Goal: Transaction & Acquisition: Obtain resource

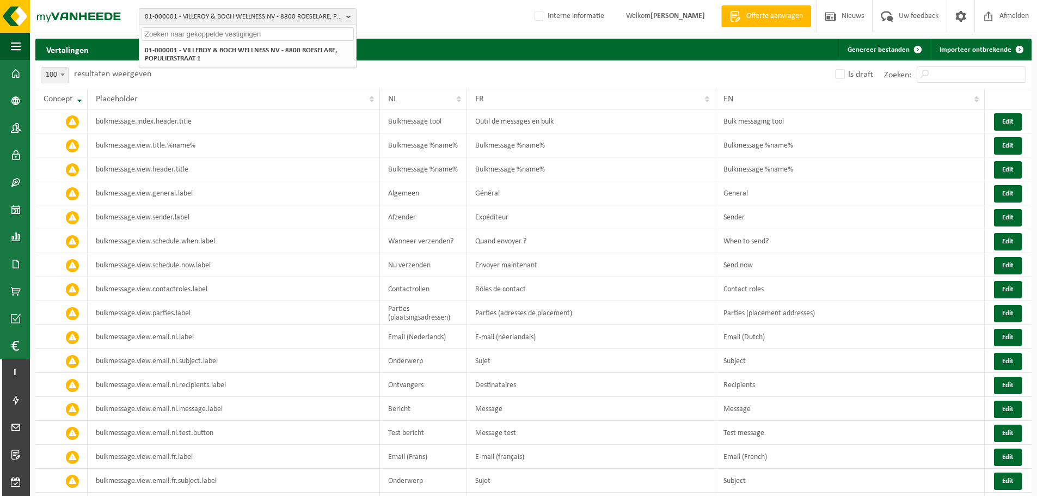
select select "100"
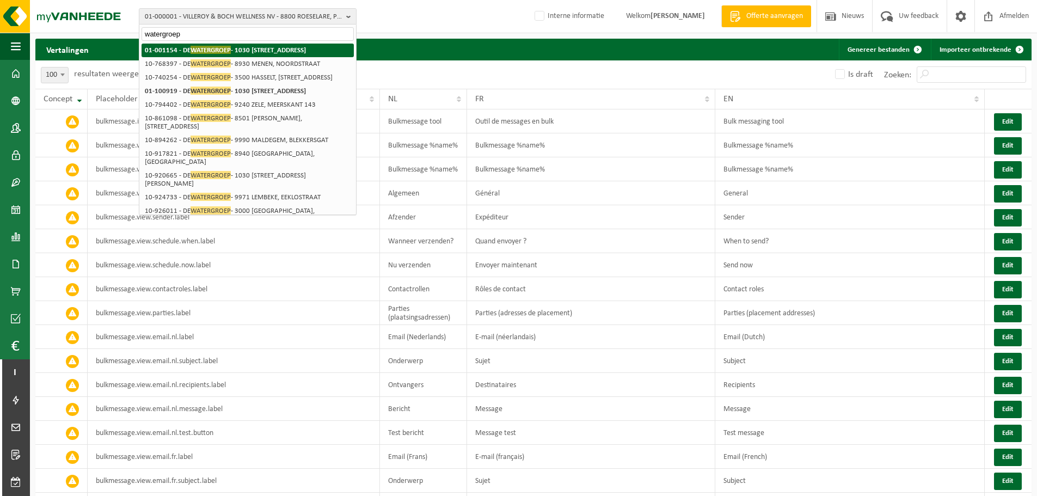
type input "watergroep"
click at [239, 47] on strong "01-001154 - DE WATERGROEP - 1030 SCHAARBEEK, VOORUITGANGSTRAAT 189" at bounding box center [225, 50] width 161 height 8
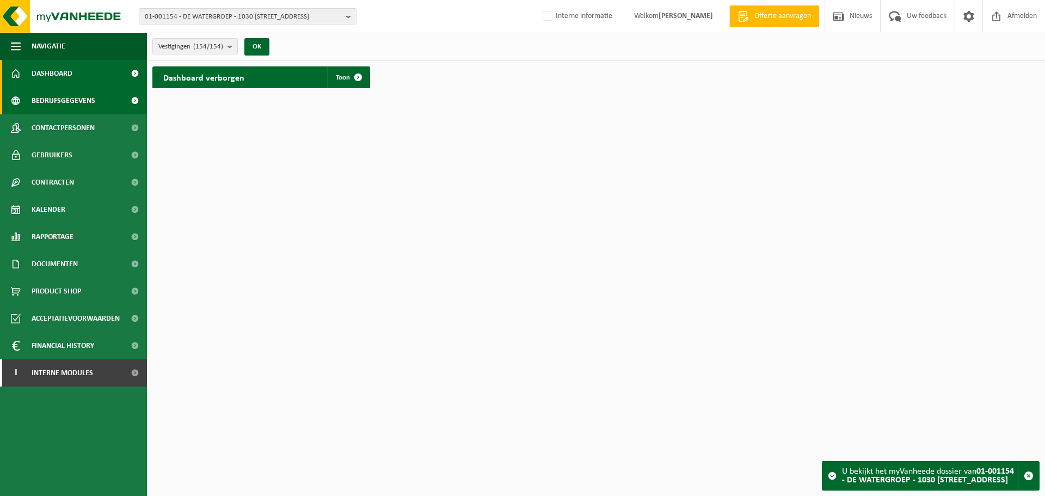
click at [61, 99] on span "Bedrijfsgegevens" at bounding box center [64, 100] width 64 height 27
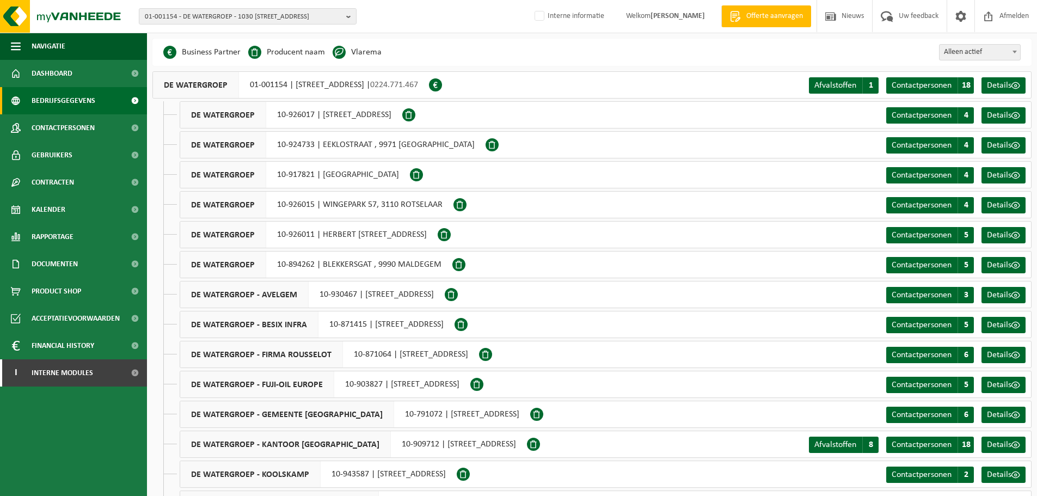
drag, startPoint x: 516, startPoint y: 85, endPoint x: 397, endPoint y: 85, distance: 118.7
click at [419, 85] on div "DE WATERGROEP 01-001154 | VOORUITGANGSTRAAT 189, 1030 SCHAARBEEK | 0224.771.467" at bounding box center [290, 84] width 277 height 27
drag, startPoint x: 287, startPoint y: 85, endPoint x: 250, endPoint y: 86, distance: 37.6
click at [250, 86] on div "DE WATERGROEP 01-001154 | VOORUITGANGSTRAAT 189, 1030 SCHAARBEEK | 0224.771.467" at bounding box center [290, 84] width 277 height 27
copy div "01-001154"
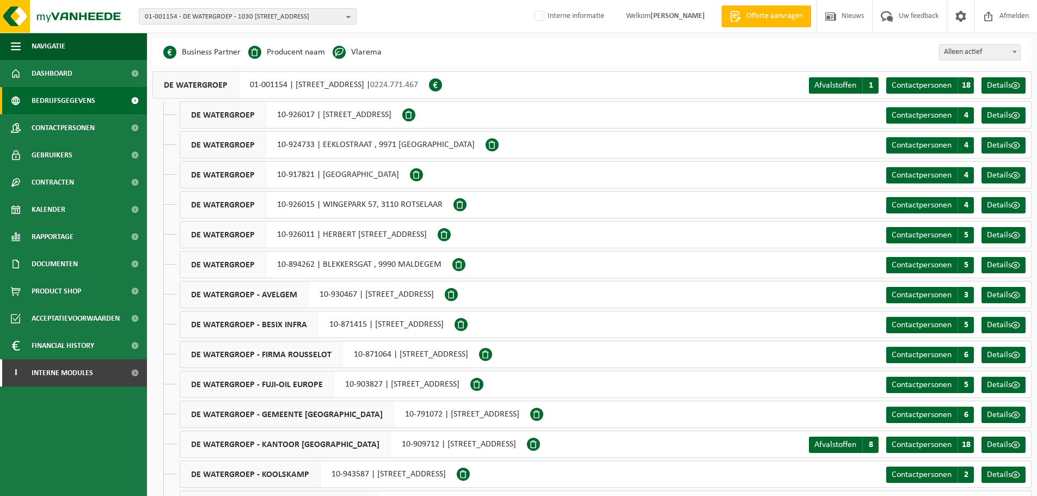
click at [452, 58] on div "Business Partner Producent naam Treatment Center Data Center Gearchiveerd Vlare…" at bounding box center [591, 52] width 879 height 27
click at [306, 185] on div "DE WATERGROEP 10-917821 | VELDSTRAAT , 8940 WERVIK" at bounding box center [295, 174] width 230 height 27
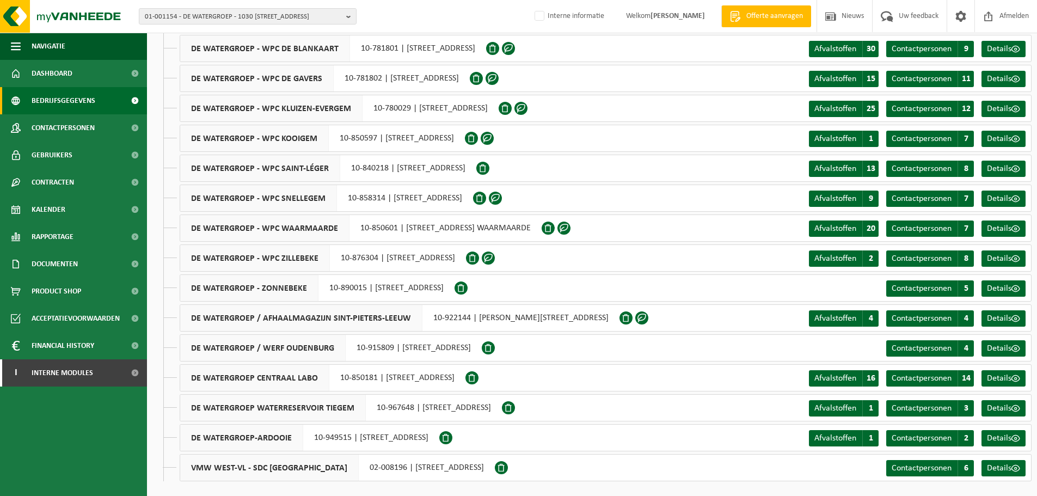
scroll to position [4199, 0]
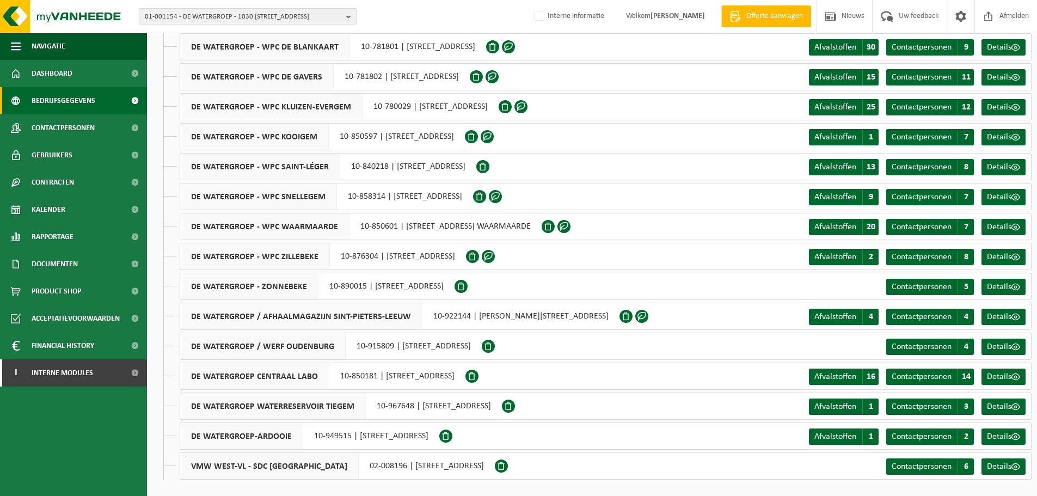
click at [251, 11] on span "01-001154 - DE WATERGROEP - 1030 [STREET_ADDRESS]" at bounding box center [243, 17] width 197 height 16
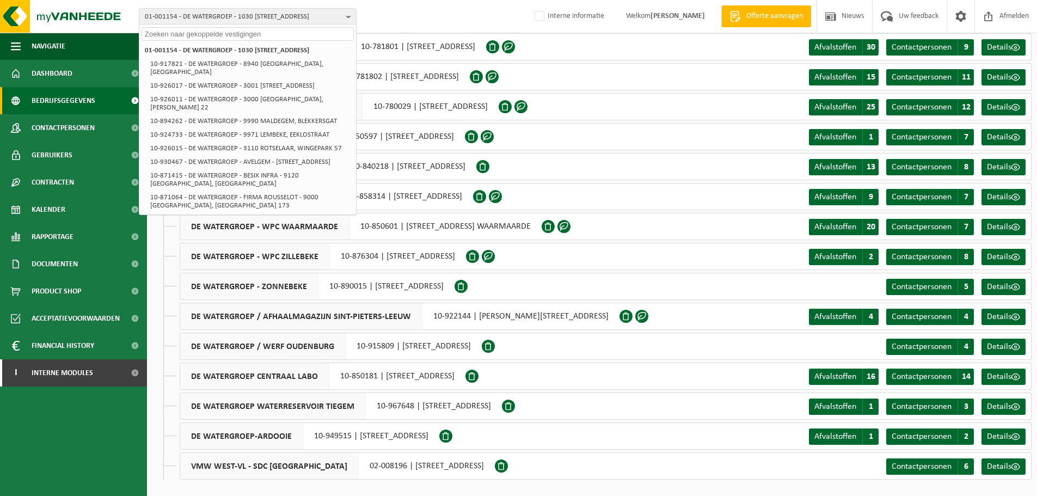
click at [460, 77] on div "DE WATERGROEP - WPC DE GAVERS 10-781802 | BENELUXLAAN 100, 8530 HARELBEKE" at bounding box center [325, 76] width 290 height 27
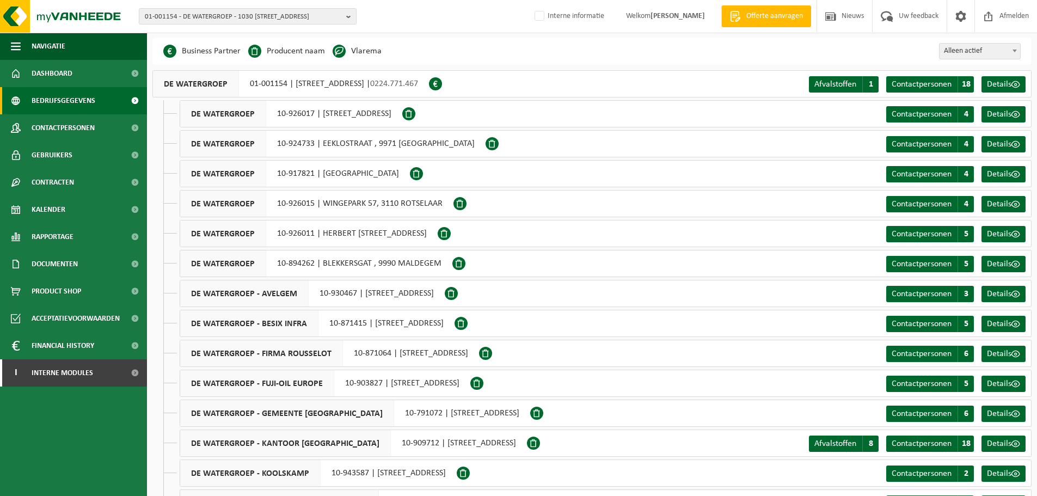
scroll to position [0, 0]
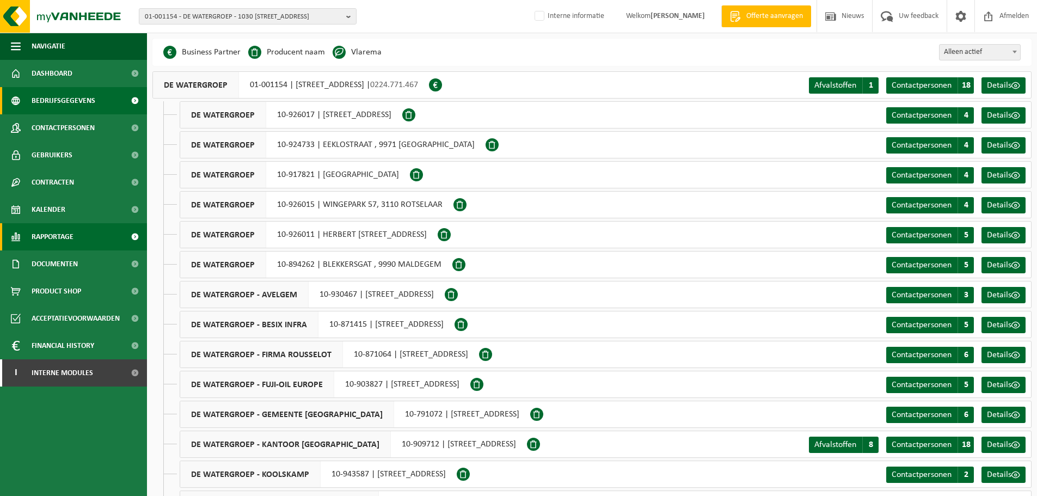
click at [56, 238] on span "Rapportage" at bounding box center [53, 236] width 42 height 27
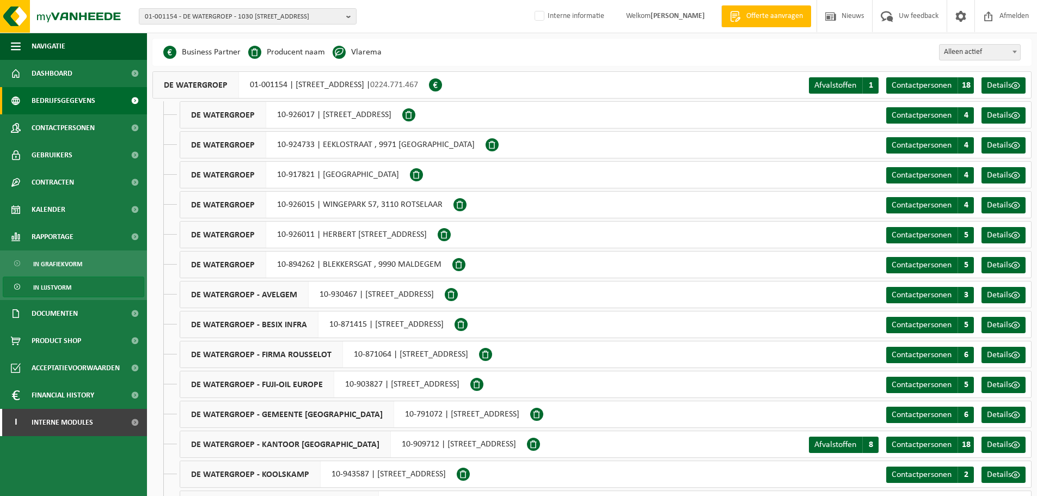
click at [56, 284] on span "In lijstvorm" at bounding box center [52, 287] width 38 height 21
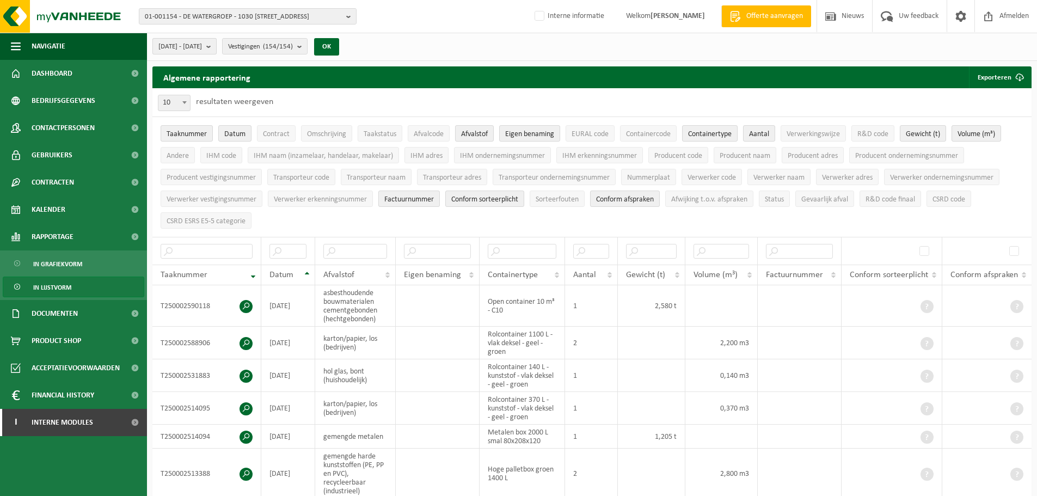
click at [217, 45] on button "[DATE] - [DATE]" at bounding box center [184, 46] width 64 height 16
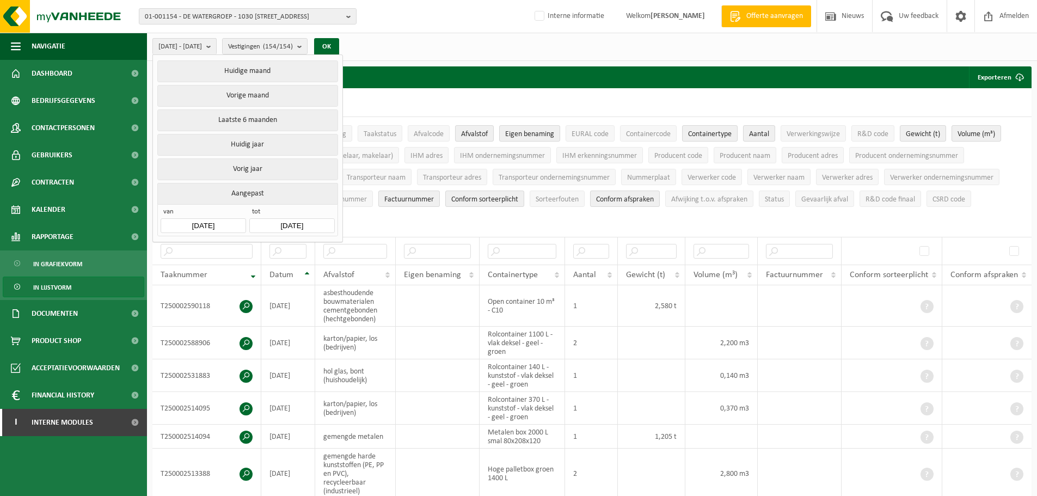
click at [213, 219] on input "[DATE]" at bounding box center [203, 225] width 85 height 15
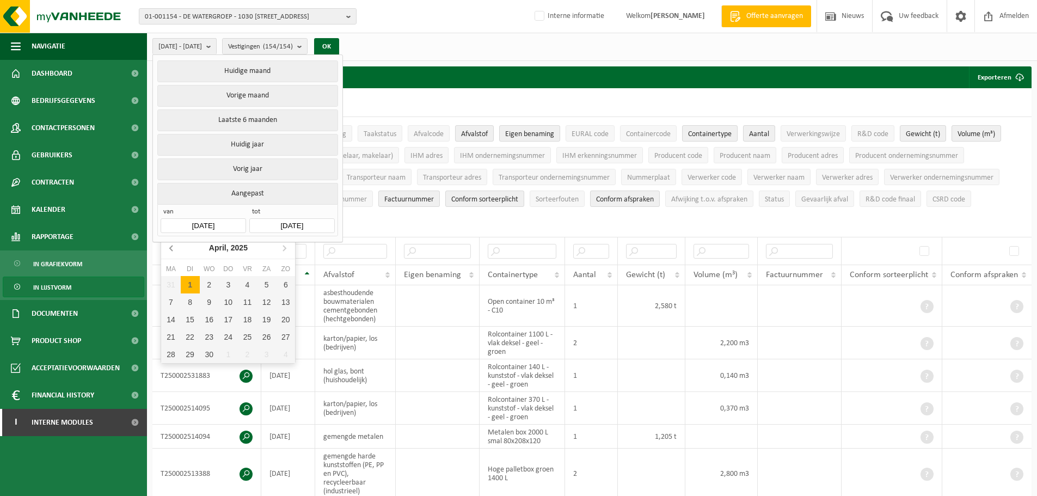
click at [170, 248] on icon at bounding box center [171, 247] width 3 height 5
click at [244, 250] on icon "2025" at bounding box center [245, 248] width 17 height 8
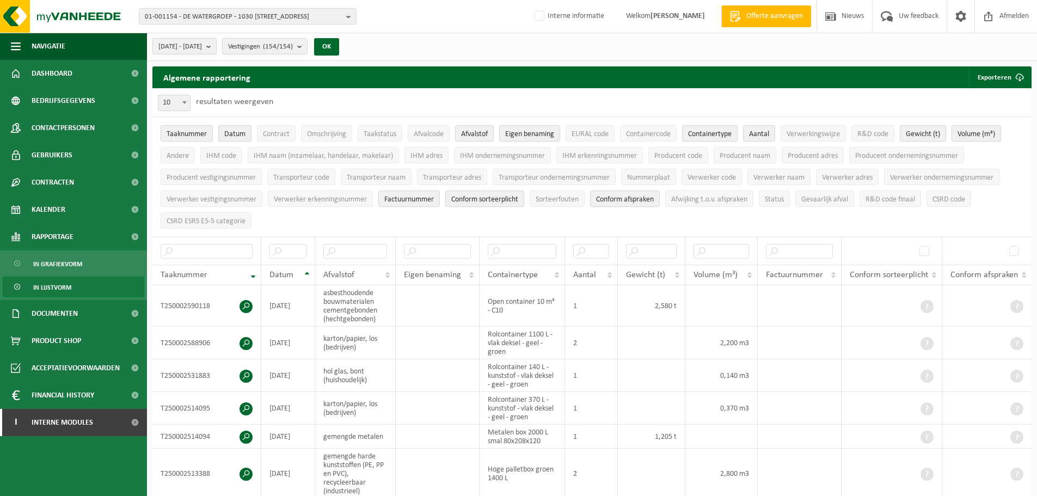
click at [202, 42] on span "[DATE] - [DATE]" at bounding box center [180, 47] width 44 height 16
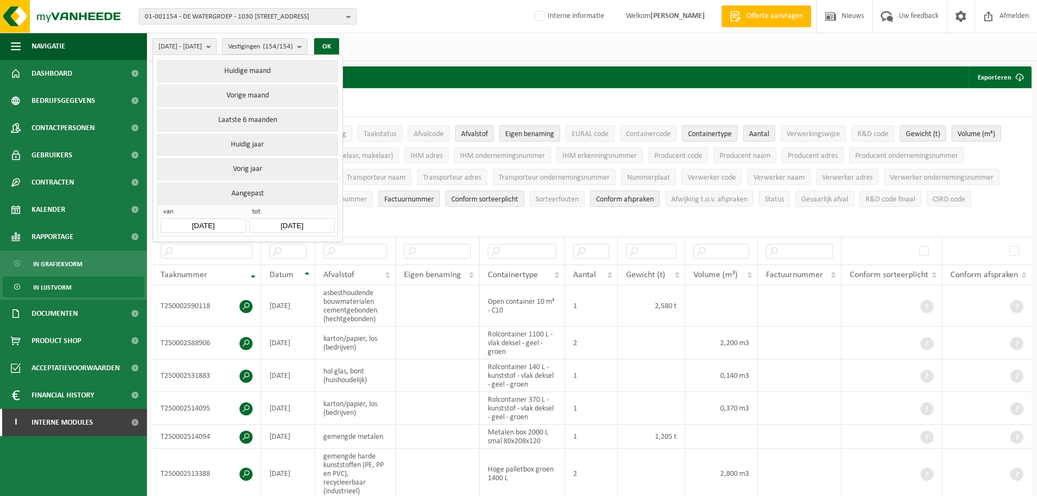
click at [243, 196] on button "Aangepast" at bounding box center [247, 193] width 180 height 21
click at [219, 220] on input "[DATE]" at bounding box center [203, 225] width 85 height 15
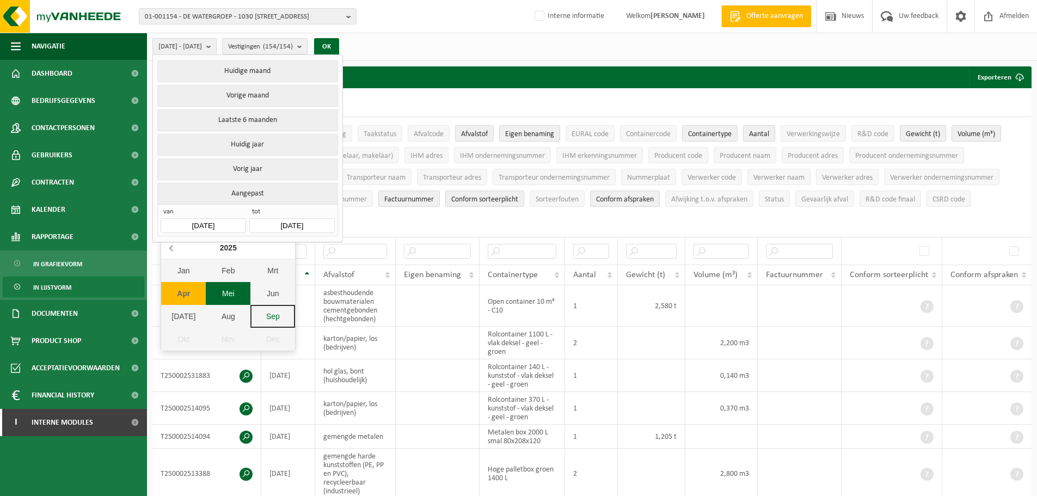
click at [169, 246] on icon at bounding box center [171, 247] width 17 height 17
click at [171, 248] on icon at bounding box center [171, 247] width 3 height 5
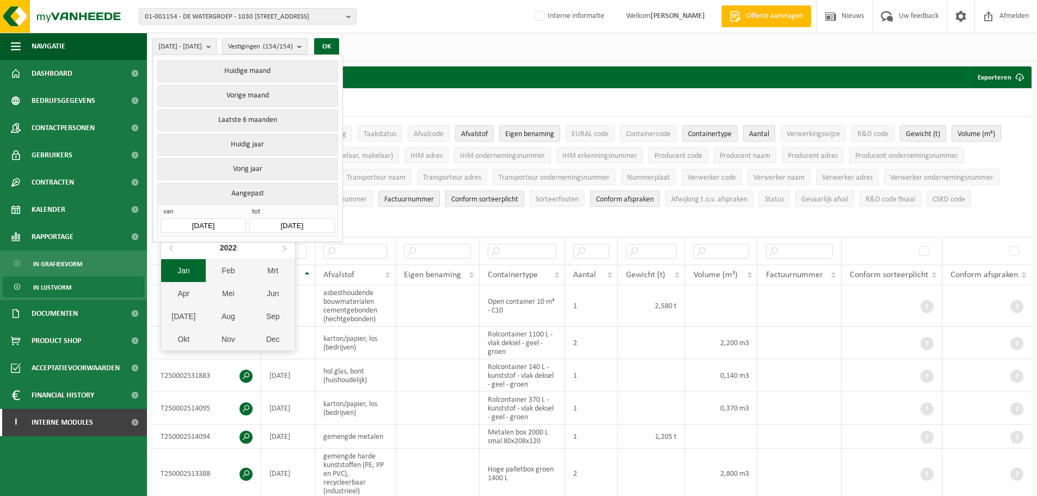
click at [182, 268] on div "Jan" at bounding box center [183, 270] width 45 height 23
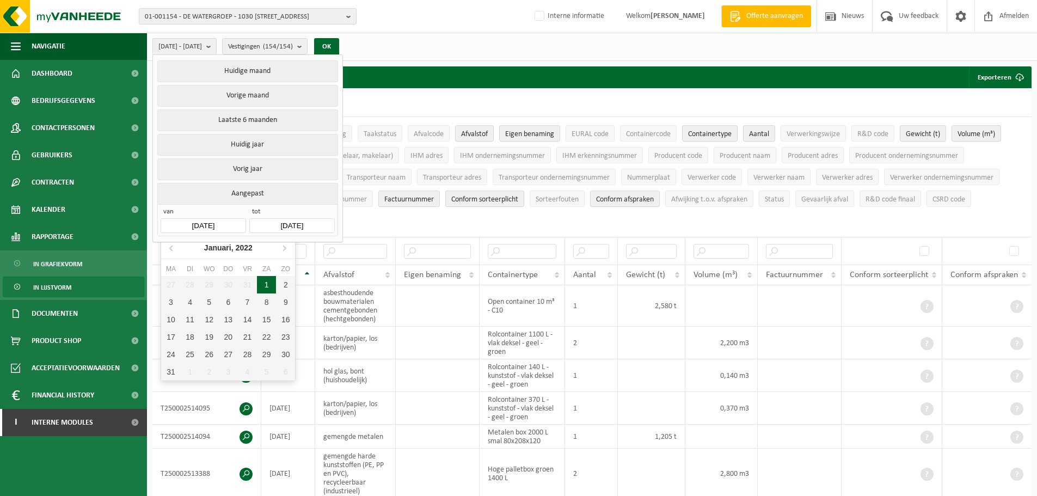
click at [265, 284] on div "1" at bounding box center [266, 284] width 19 height 17
type input "[DATE]"
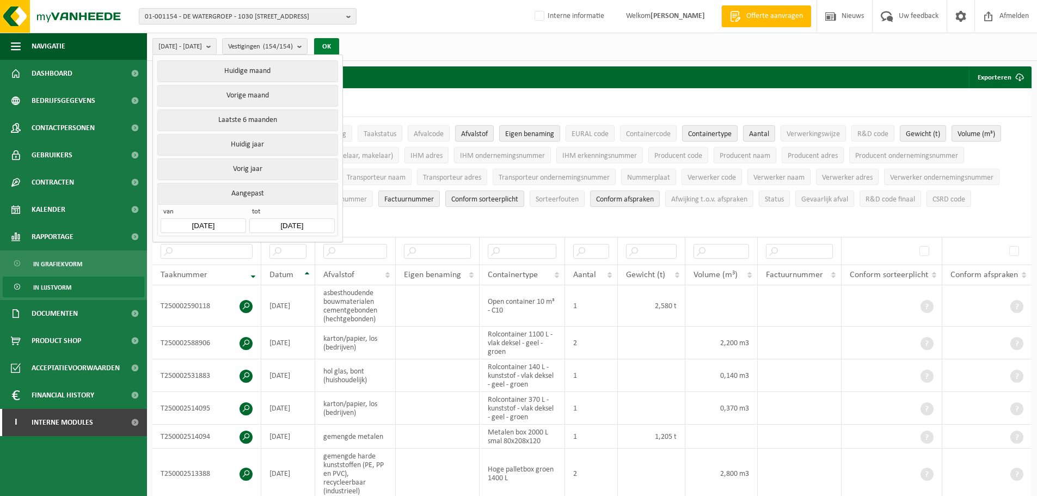
click at [339, 45] on button "OK" at bounding box center [326, 46] width 25 height 17
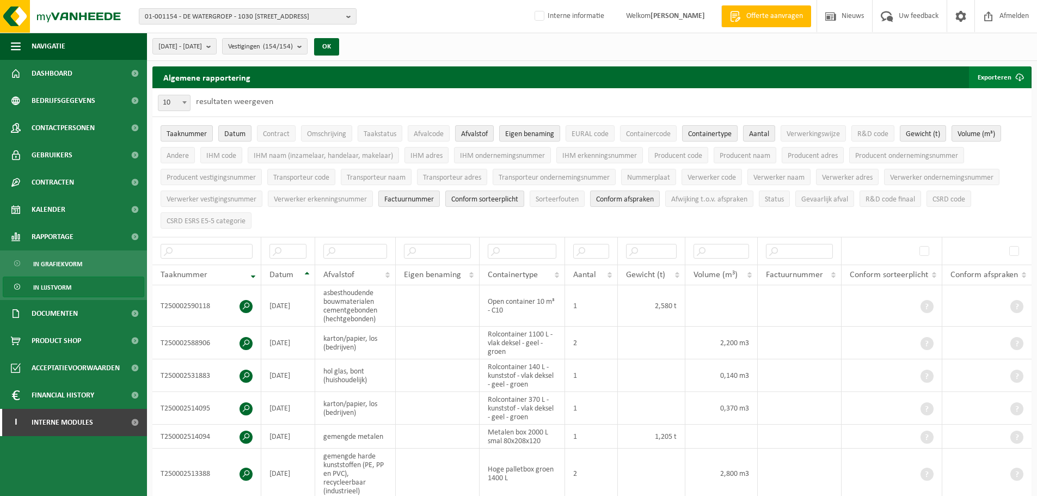
click at [990, 77] on button "Exporteren" at bounding box center [1000, 77] width 62 height 22
click at [974, 120] on link "Alle beschikbare kolommen" at bounding box center [980, 121] width 99 height 22
click at [579, 81] on div "Algemene rapportering Exporteren Enkel mijn selectie Alle beschikbare kolommen" at bounding box center [591, 77] width 879 height 22
